Goal: Task Accomplishment & Management: Manage account settings

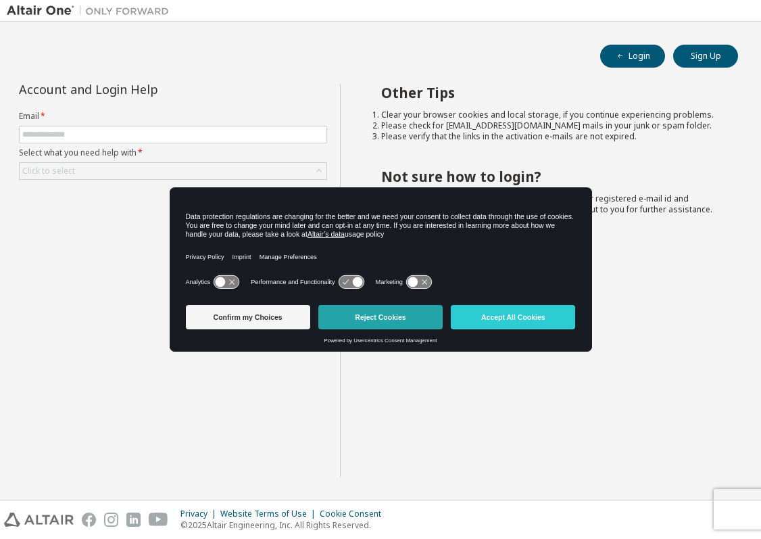
click at [360, 312] on button "Reject Cookies" at bounding box center [380, 317] width 124 height 24
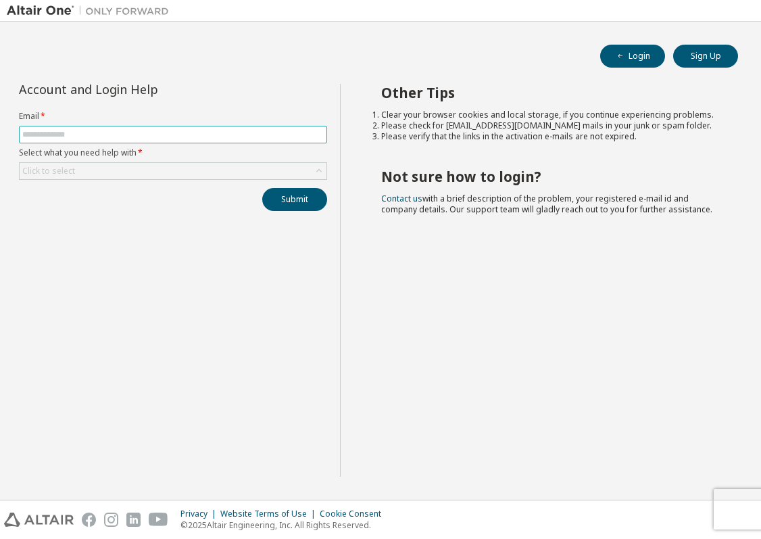
click at [211, 133] on input "text" at bounding box center [172, 134] width 301 height 11
type input "*"
type input "**********"
click at [199, 172] on div "Click to select" at bounding box center [173, 171] width 307 height 16
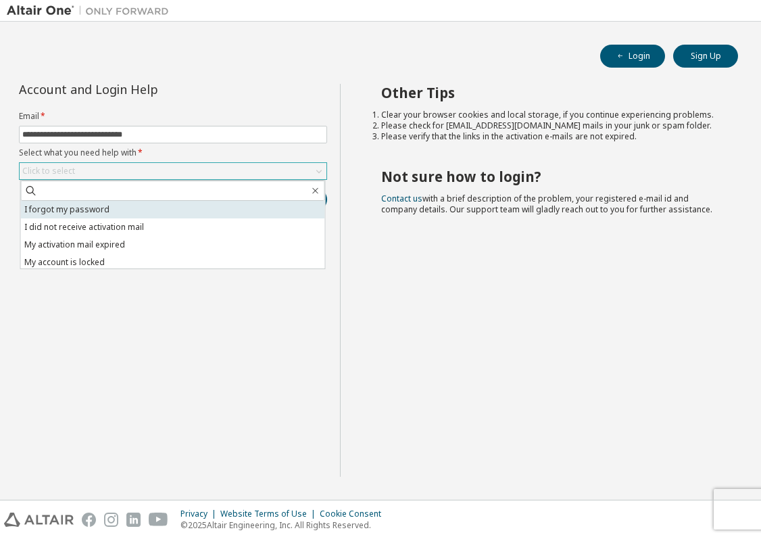
click at [168, 212] on li "I forgot my password" at bounding box center [173, 210] width 304 height 18
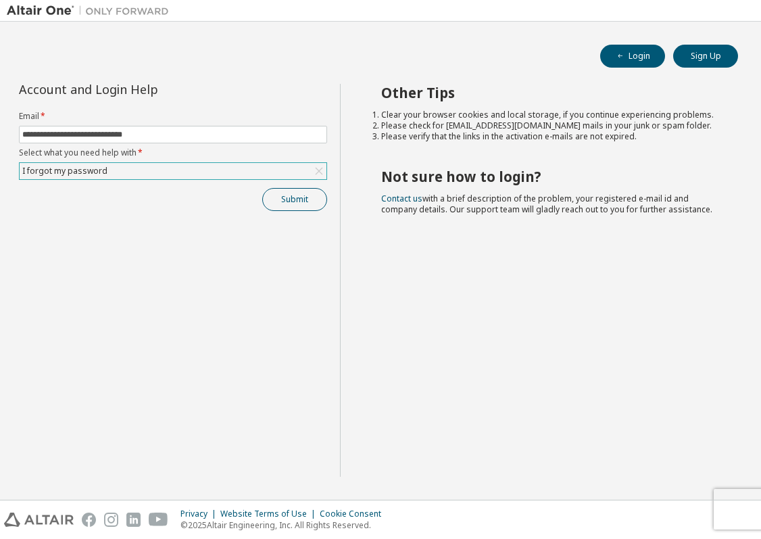
click at [317, 202] on button "Submit" at bounding box center [294, 199] width 65 height 23
click at [644, 57] on button "Login" at bounding box center [632, 56] width 65 height 23
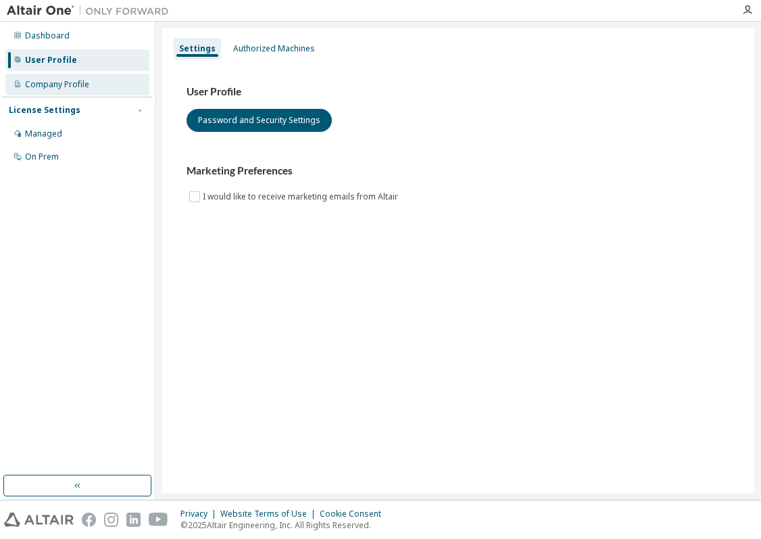
click at [80, 89] on div "Company Profile" at bounding box center [57, 84] width 64 height 11
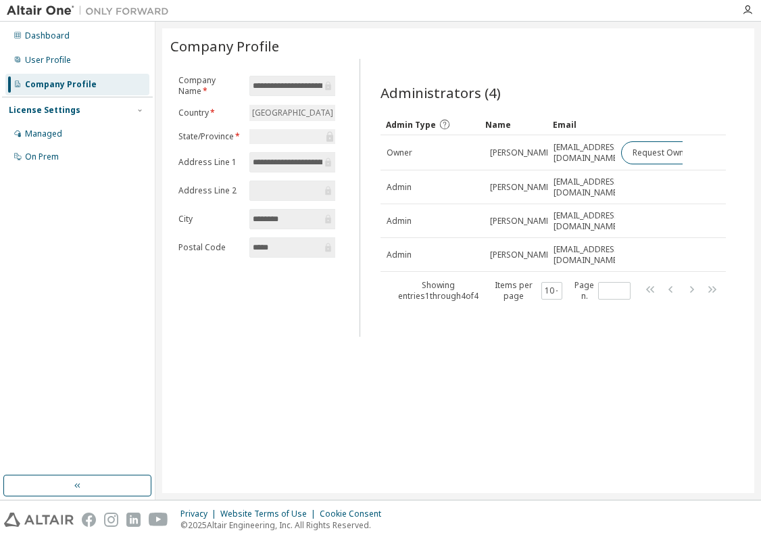
scroll to position [73, 0]
click at [78, 132] on div "Managed" at bounding box center [77, 134] width 144 height 22
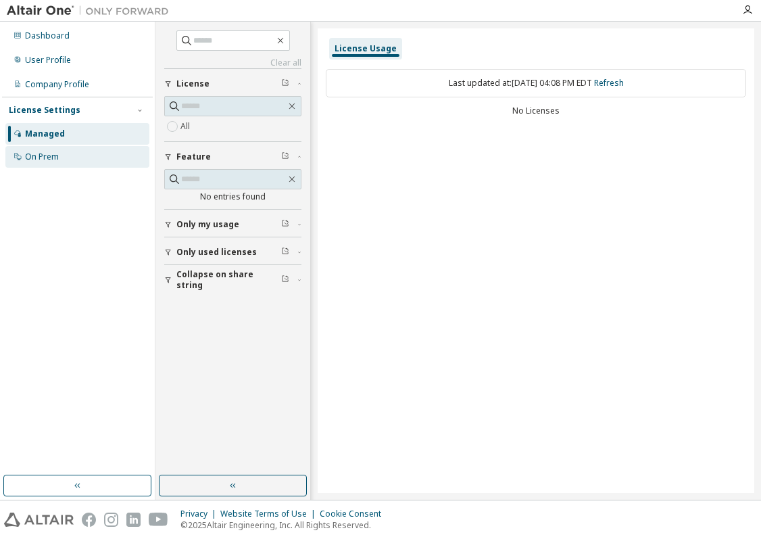
click at [77, 157] on div "On Prem" at bounding box center [77, 157] width 144 height 22
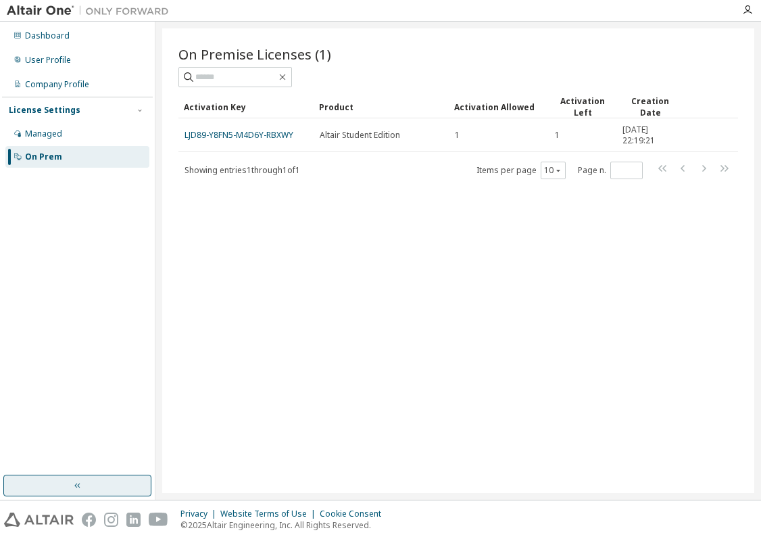
click at [121, 481] on button "button" at bounding box center [77, 485] width 148 height 22
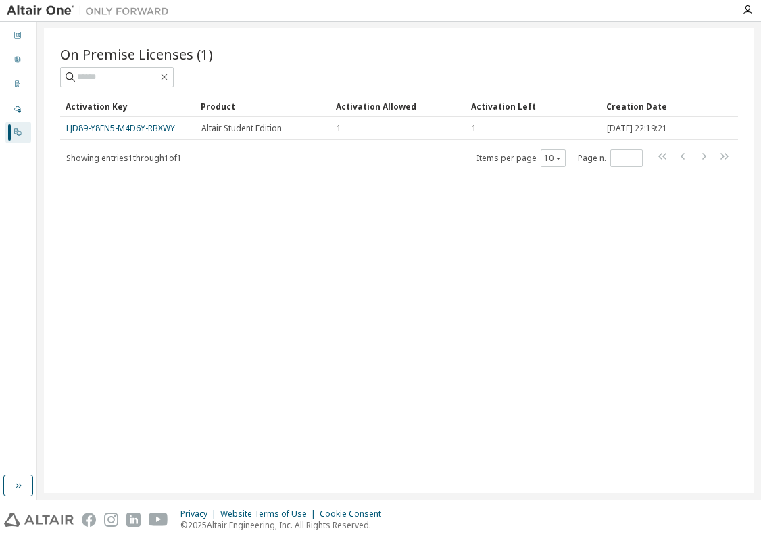
click at [31, 7] on img at bounding box center [91, 11] width 169 height 14
click at [13, 481] on icon "button" at bounding box center [18, 485] width 11 height 11
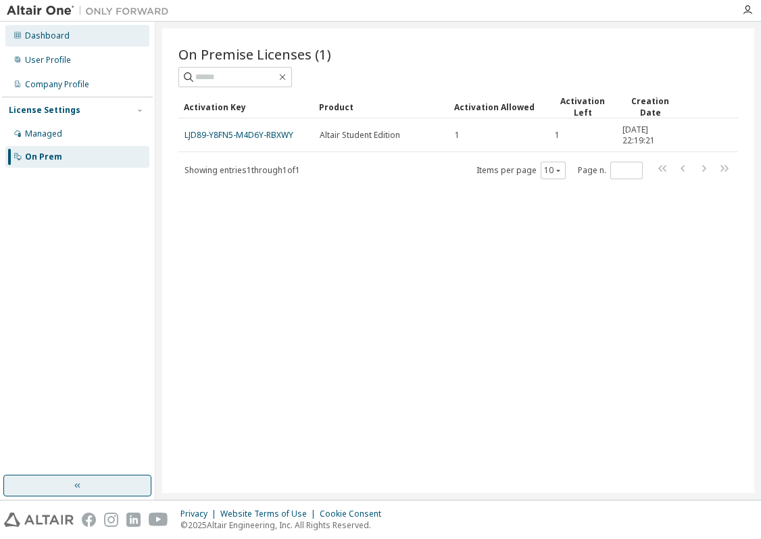
click at [65, 32] on div "Dashboard" at bounding box center [47, 35] width 45 height 11
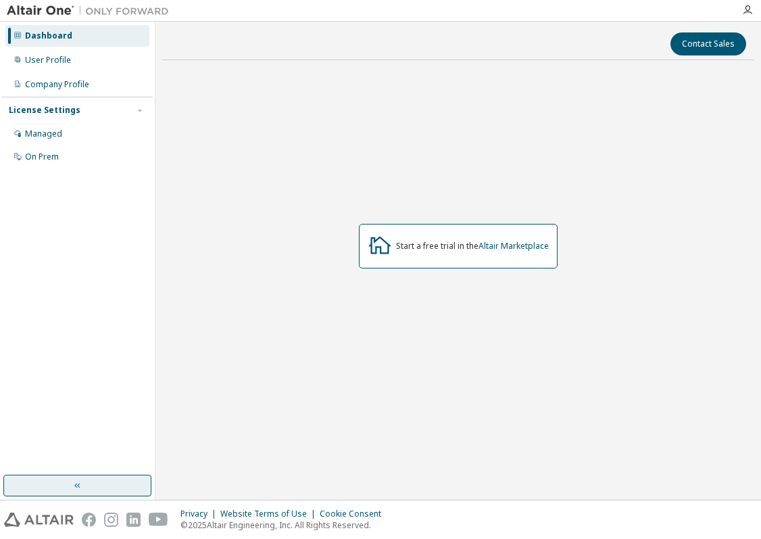
click at [53, 9] on img at bounding box center [91, 11] width 169 height 14
click at [49, 9] on img at bounding box center [91, 11] width 169 height 14
click at [104, 12] on img at bounding box center [91, 11] width 169 height 14
click at [71, 489] on button "button" at bounding box center [77, 485] width 148 height 22
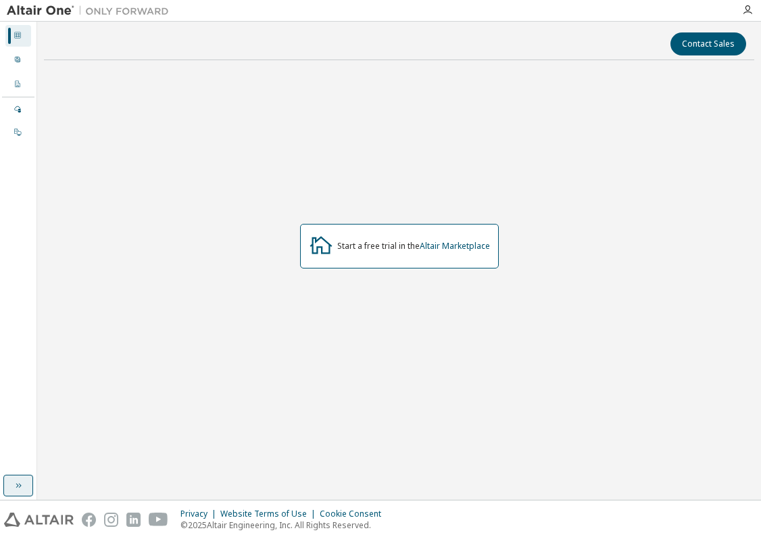
click at [16, 483] on icon "button" at bounding box center [18, 485] width 11 height 11
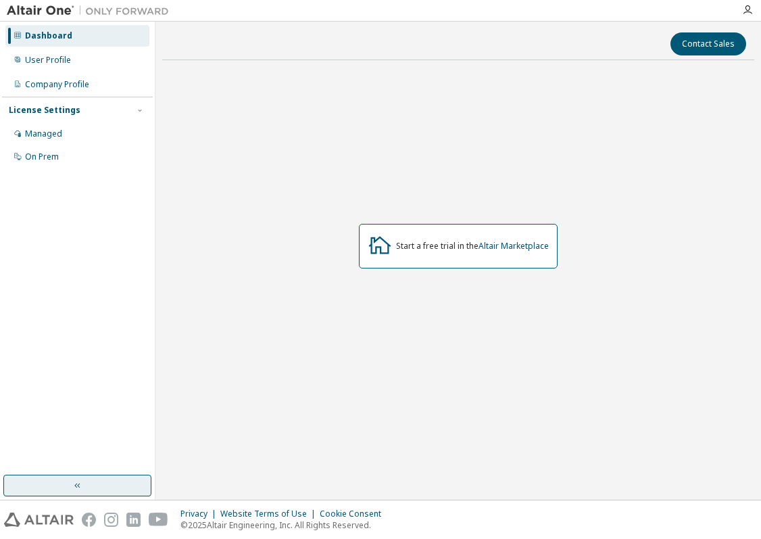
click at [47, 507] on div "Privacy Website Terms of Use Cookie Consent © 2025 Altair Engineering, Inc. All…" at bounding box center [380, 519] width 761 height 39
click at [47, 516] on img at bounding box center [39, 519] width 70 height 14
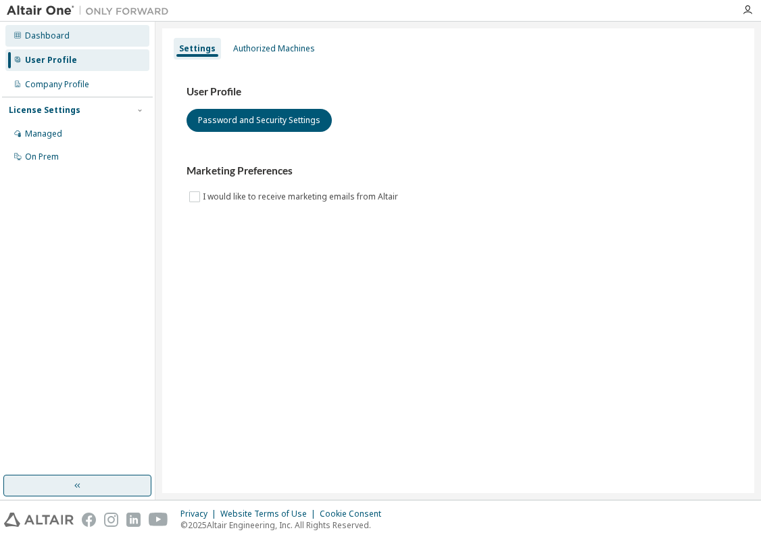
click at [48, 28] on div "Dashboard" at bounding box center [77, 36] width 144 height 22
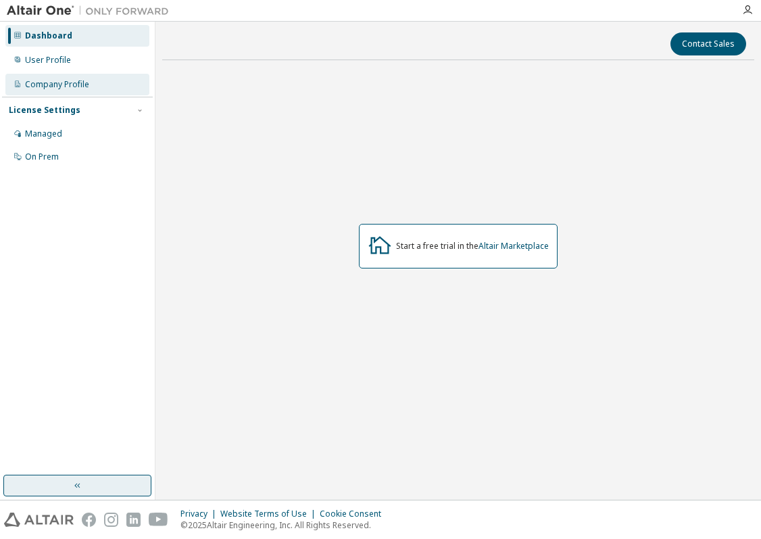
click at [74, 87] on div "Company Profile" at bounding box center [57, 84] width 64 height 11
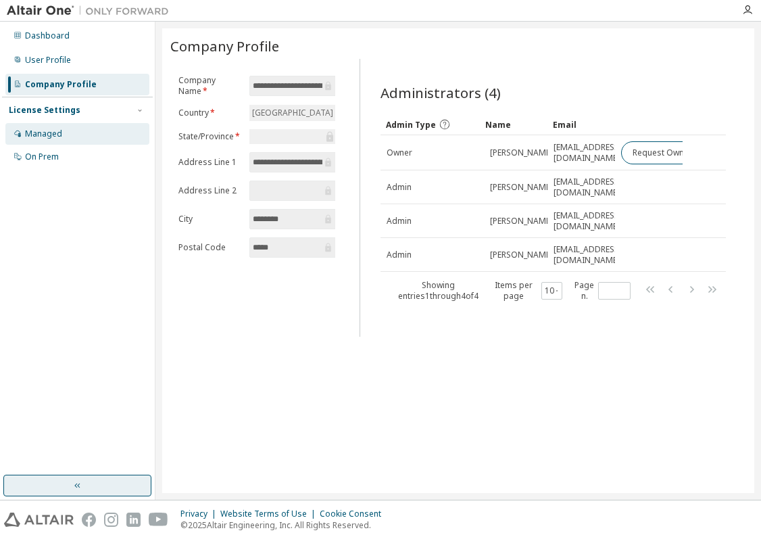
click at [68, 131] on div "Managed" at bounding box center [77, 134] width 144 height 22
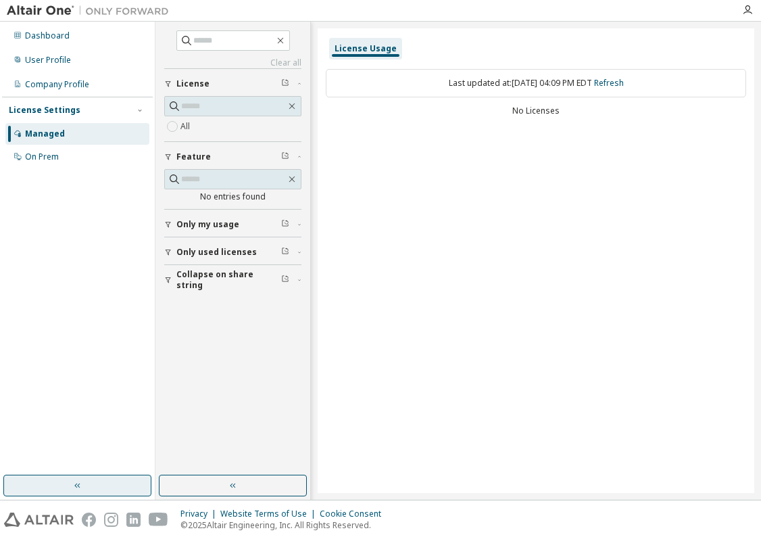
click at [103, 480] on button "button" at bounding box center [77, 485] width 148 height 22
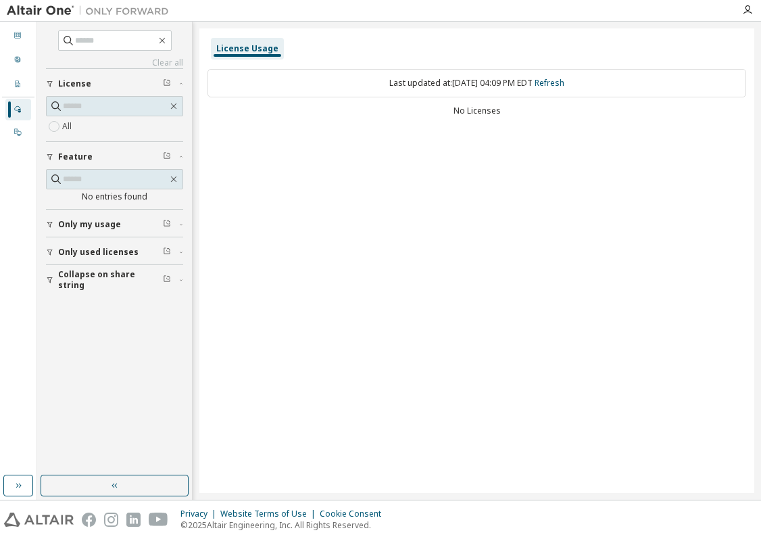
click at [69, 3] on div at bounding box center [88, 10] width 176 height 21
click at [66, 4] on img at bounding box center [91, 11] width 169 height 14
click at [51, 4] on img at bounding box center [91, 11] width 169 height 14
